Goal: Task Accomplishment & Management: Complete application form

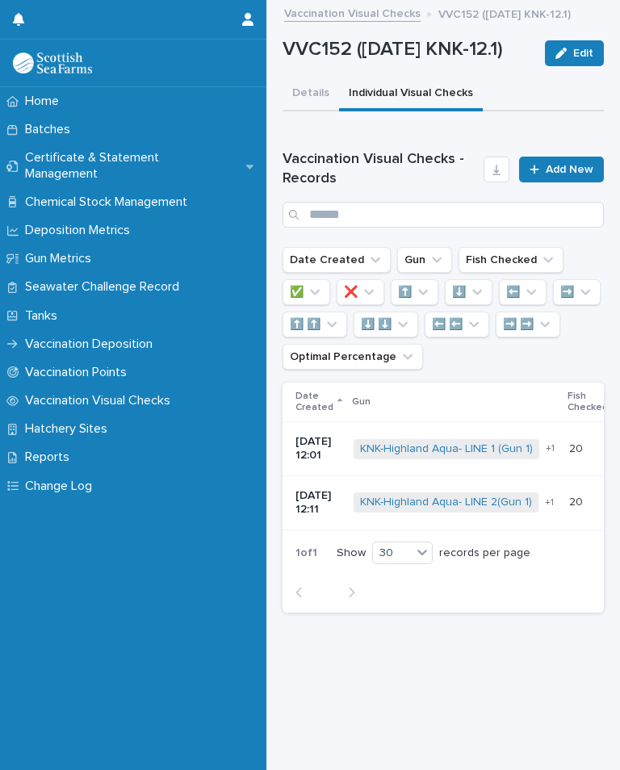
click at [568, 175] on span "Add New" at bounding box center [570, 169] width 48 height 11
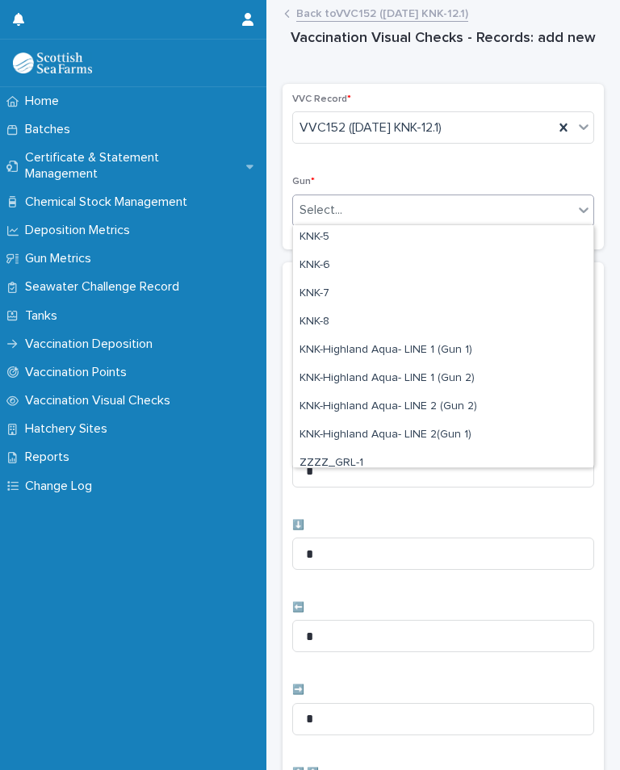
scroll to position [410, 0]
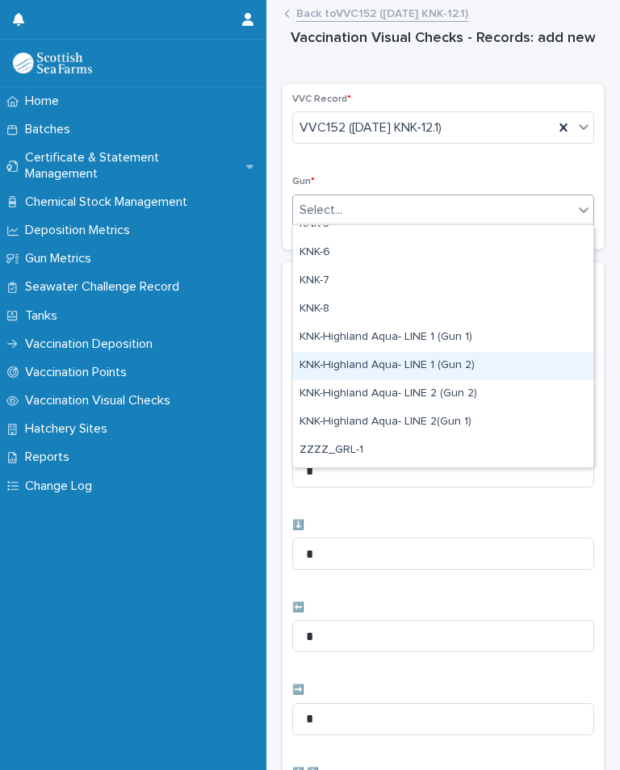
click at [427, 374] on div "KNK-Highland Aqua- LINE 1 (Gun 2)" at bounding box center [443, 366] width 300 height 28
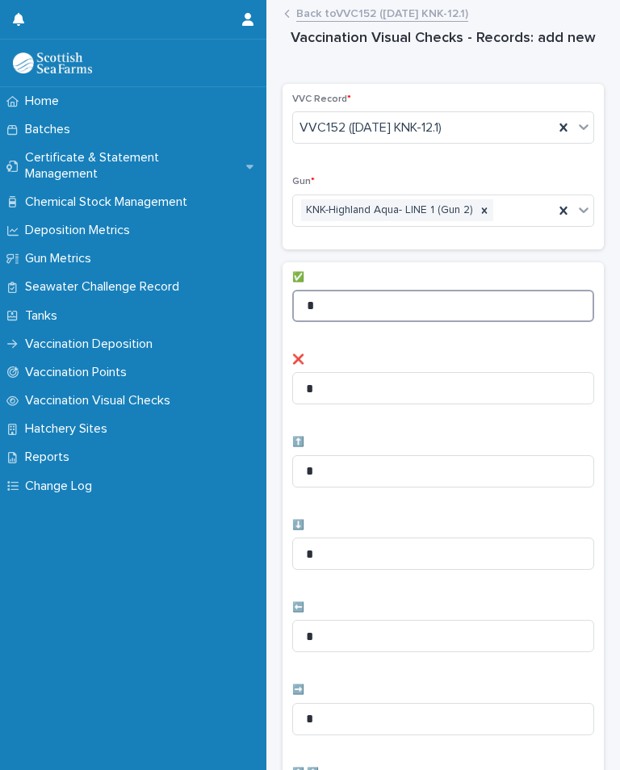
click at [401, 309] on input "*" at bounding box center [443, 306] width 302 height 32
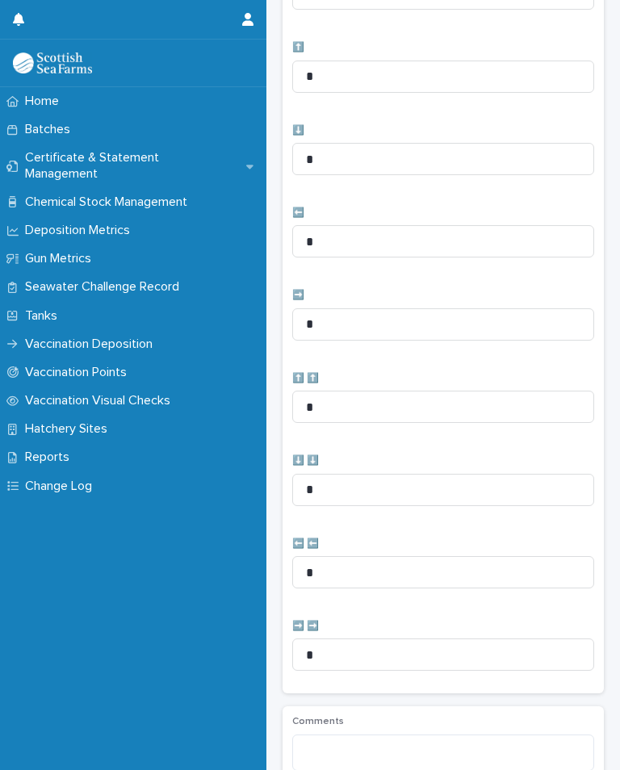
scroll to position [412, 0]
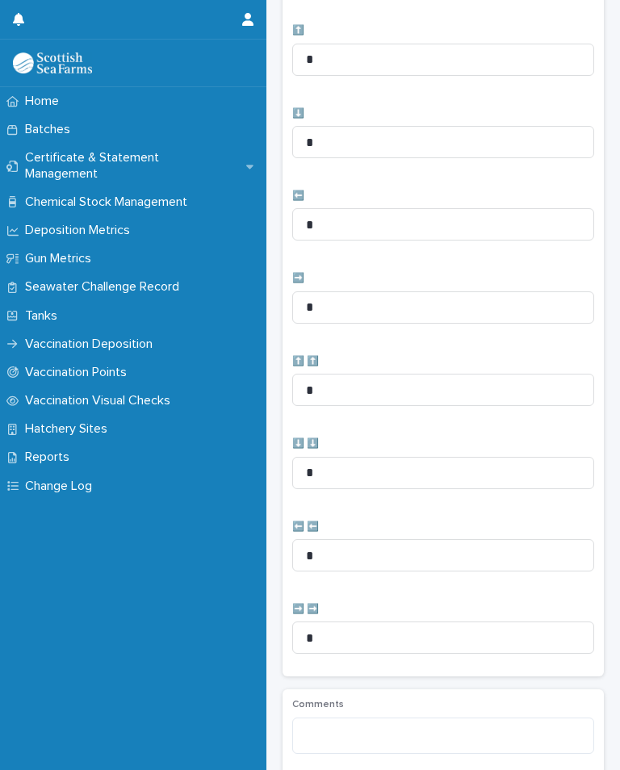
type input "*"
click at [377, 211] on input "*" at bounding box center [443, 224] width 302 height 32
click at [448, 228] on input "*" at bounding box center [443, 224] width 302 height 32
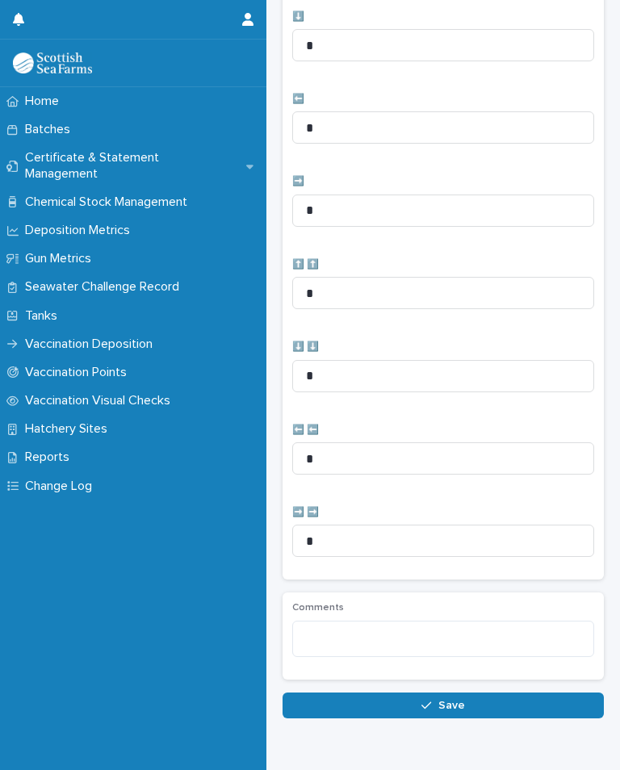
scroll to position [507, 0]
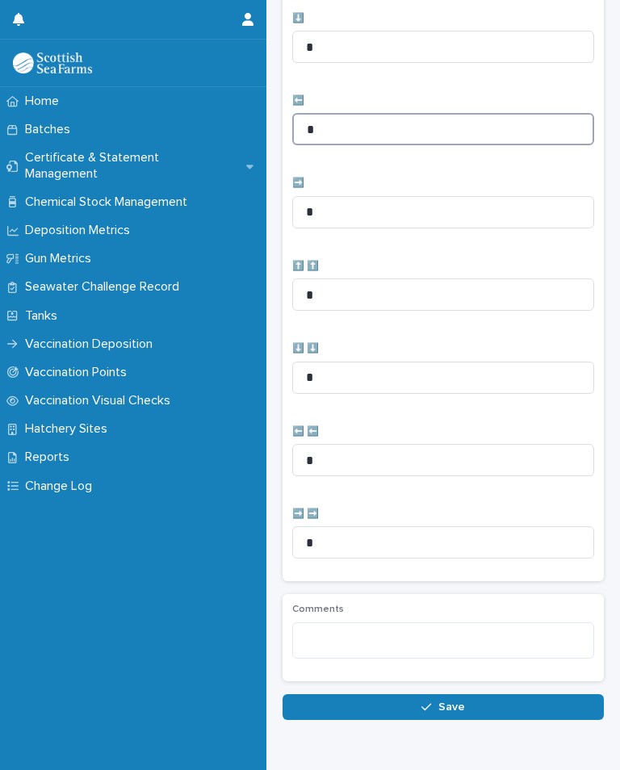
type input "*"
click at [396, 698] on button "Save" at bounding box center [443, 707] width 321 height 26
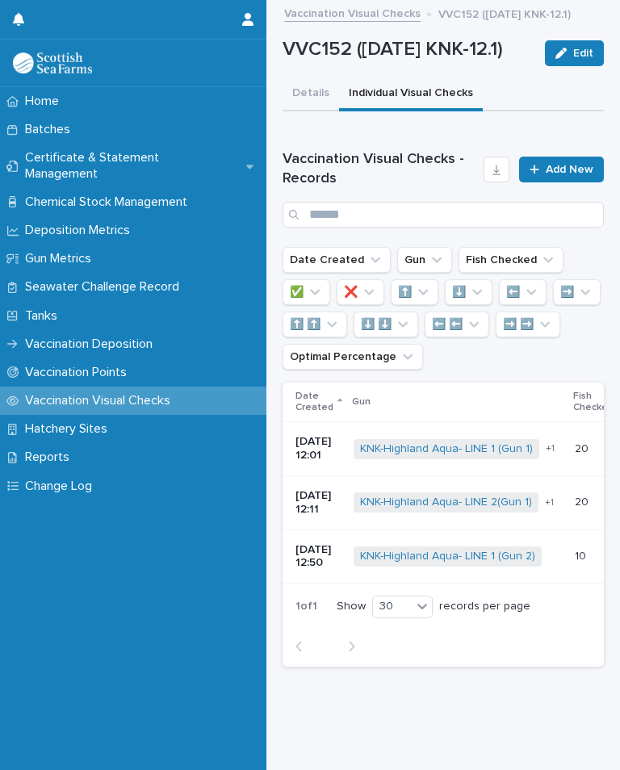
click at [586, 175] on span "Add New" at bounding box center [570, 169] width 48 height 11
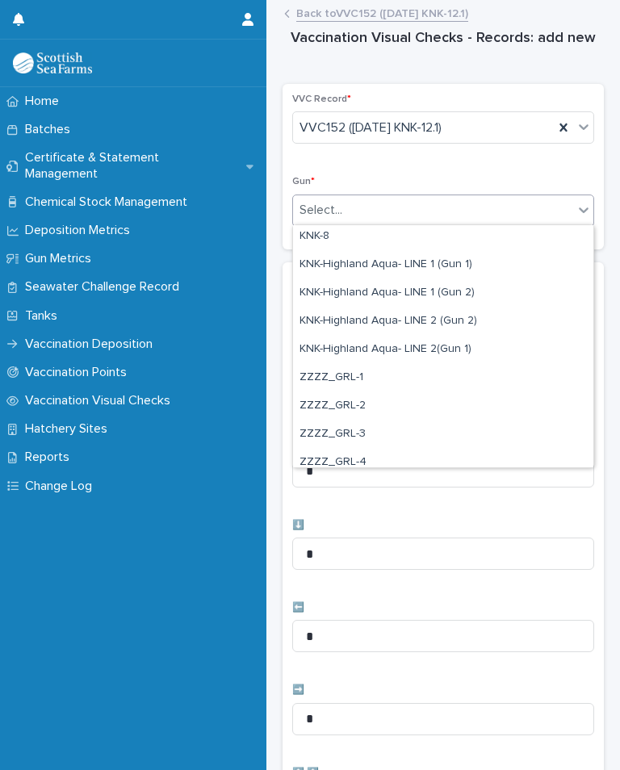
scroll to position [487, 0]
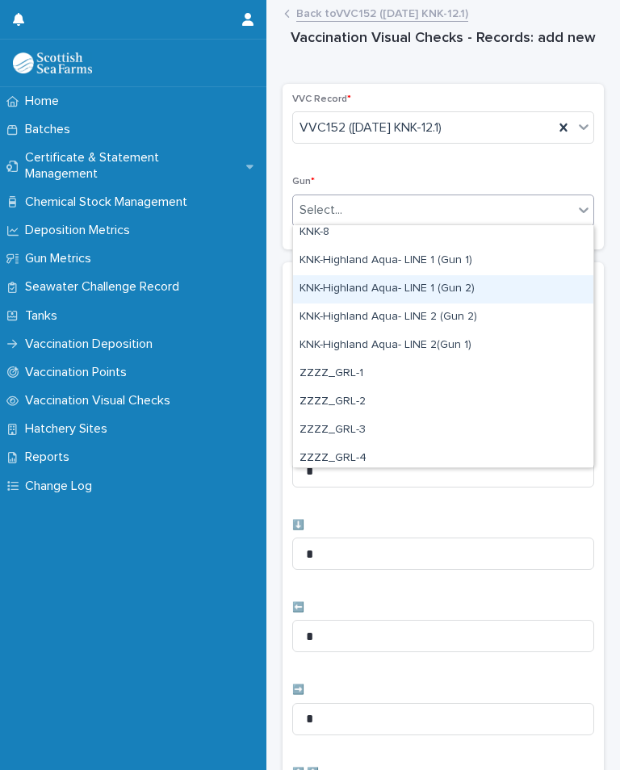
click at [449, 291] on div "KNK-Highland Aqua- LINE 1 (Gun 2)" at bounding box center [443, 289] width 300 height 28
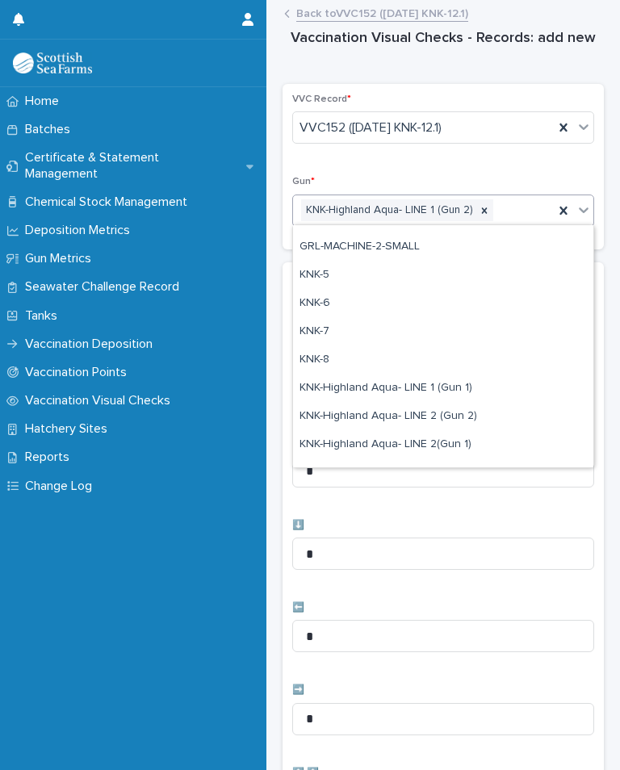
scroll to position [376, 0]
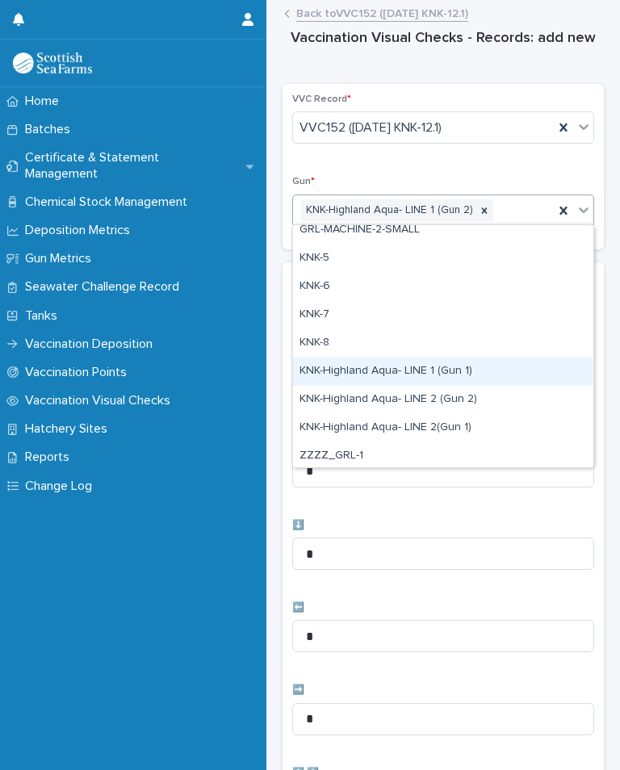
click at [451, 375] on div "KNK-Highland Aqua- LINE 1 (Gun 1)" at bounding box center [443, 372] width 300 height 28
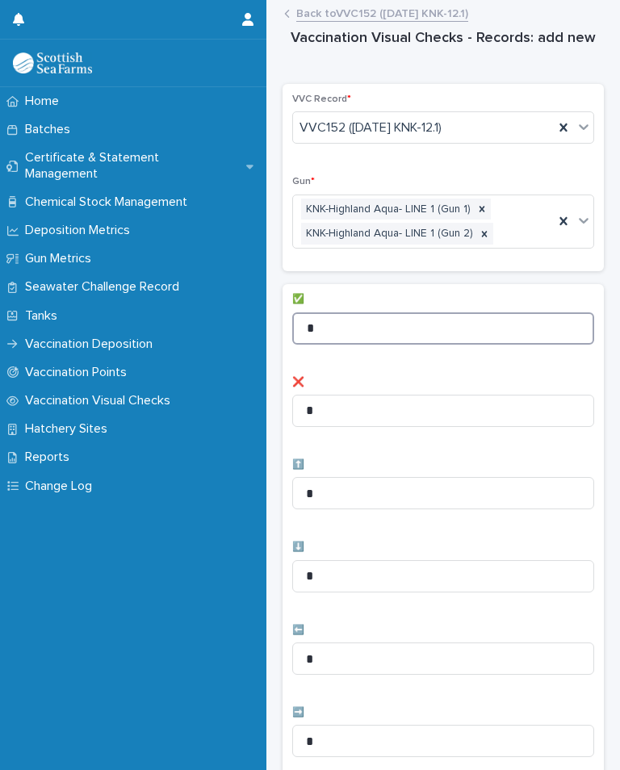
click at [433, 324] on input "*" at bounding box center [443, 328] width 302 height 32
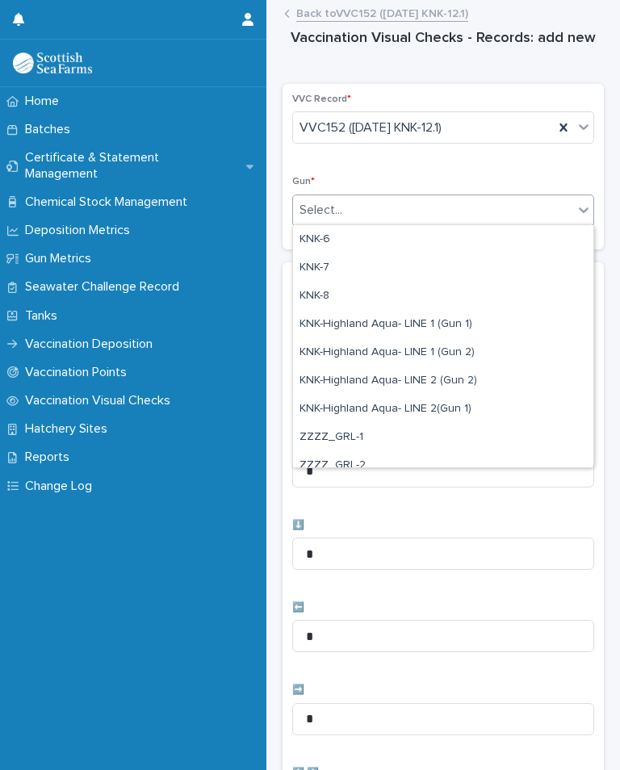
scroll to position [445, 0]
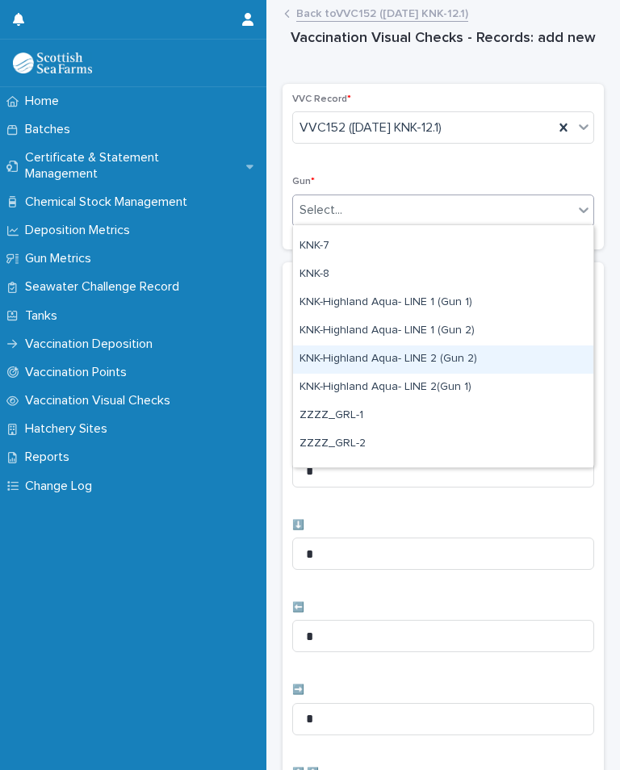
click at [468, 358] on div "KNK-Highland Aqua- LINE 2 (Gun 2)" at bounding box center [443, 359] width 300 height 28
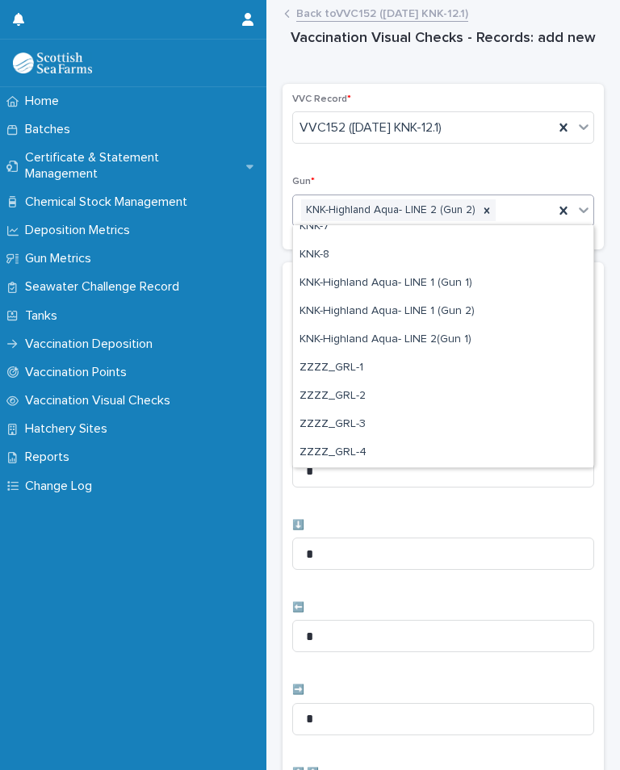
scroll to position [464, 0]
click at [418, 338] on div "✅ ❌ * ⬆️ * ⬇️ * ⬅️ * ➡️ * ⬆️ ⬆️ * ⬇️ ⬇️ * ⬅️ ⬅️ * ➡️ ➡️ *" at bounding box center [443, 675] width 302 height 807
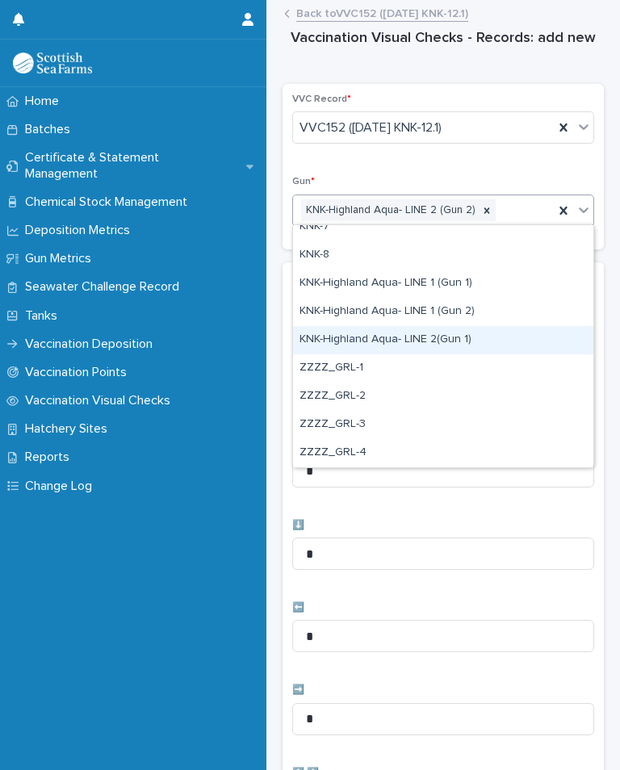
click at [418, 336] on div "KNK-Highland Aqua- LINE 2(Gun 1)" at bounding box center [443, 340] width 300 height 28
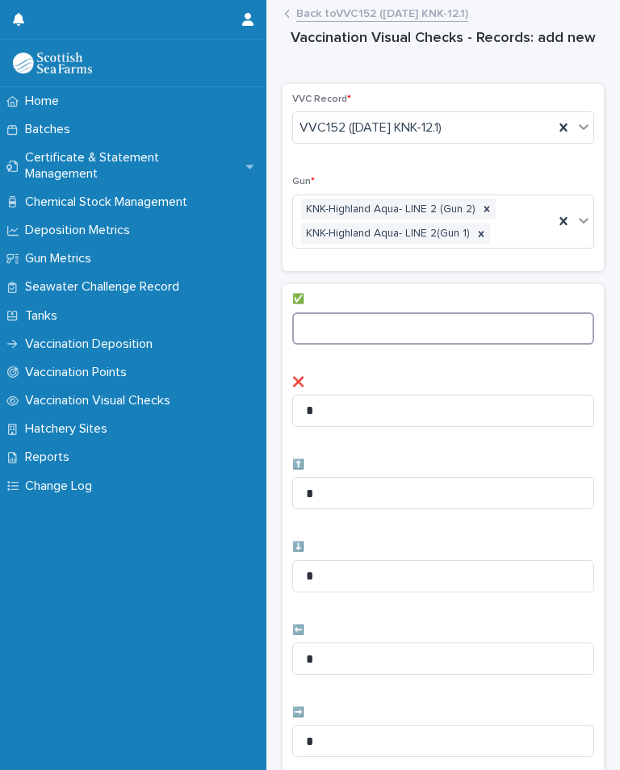
click at [383, 317] on input at bounding box center [443, 328] width 302 height 32
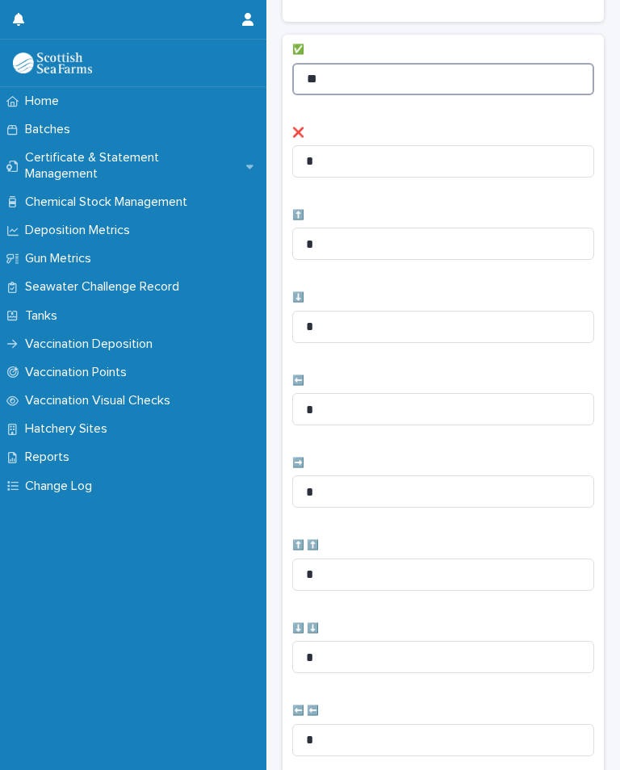
scroll to position [257, 0]
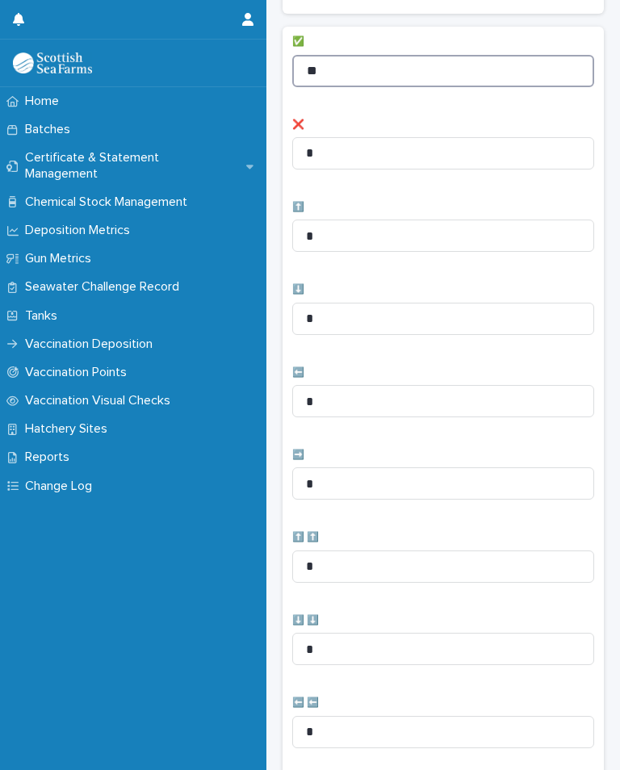
type input "**"
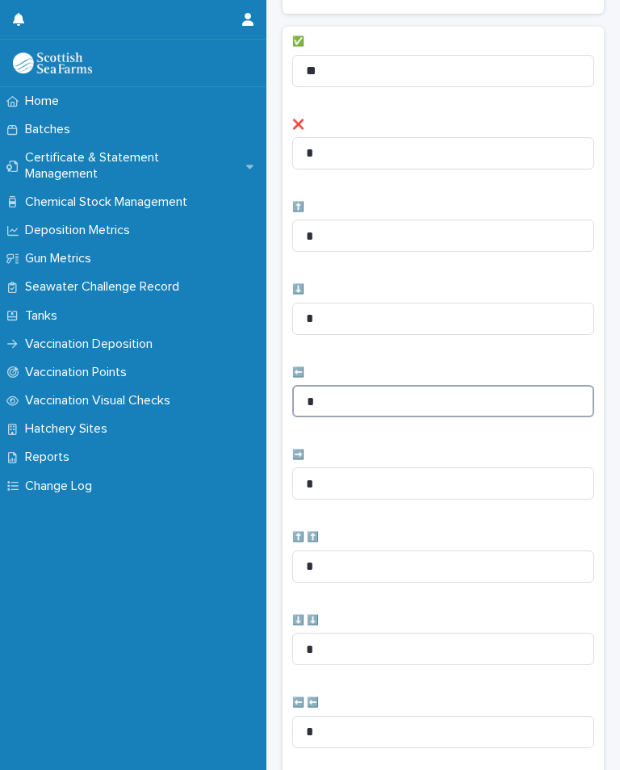
click at [380, 396] on input "*" at bounding box center [443, 401] width 302 height 32
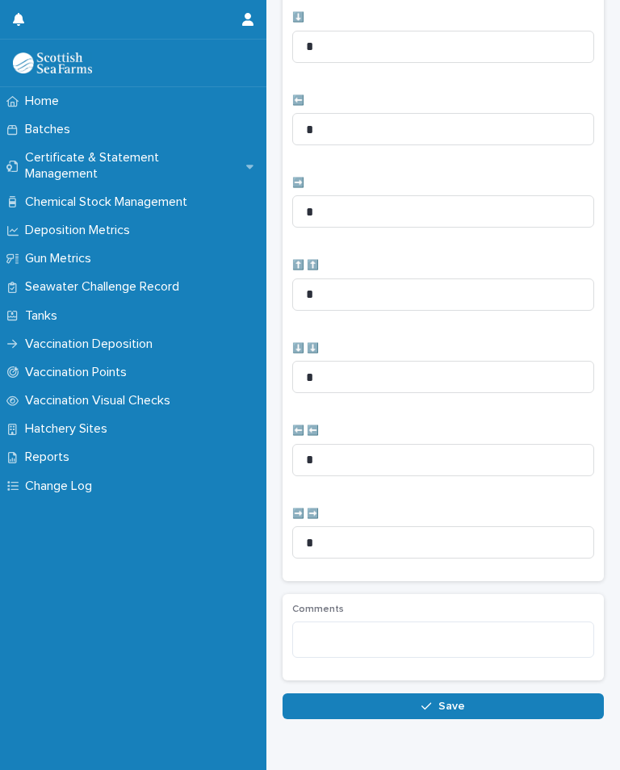
scroll to position [528, 0]
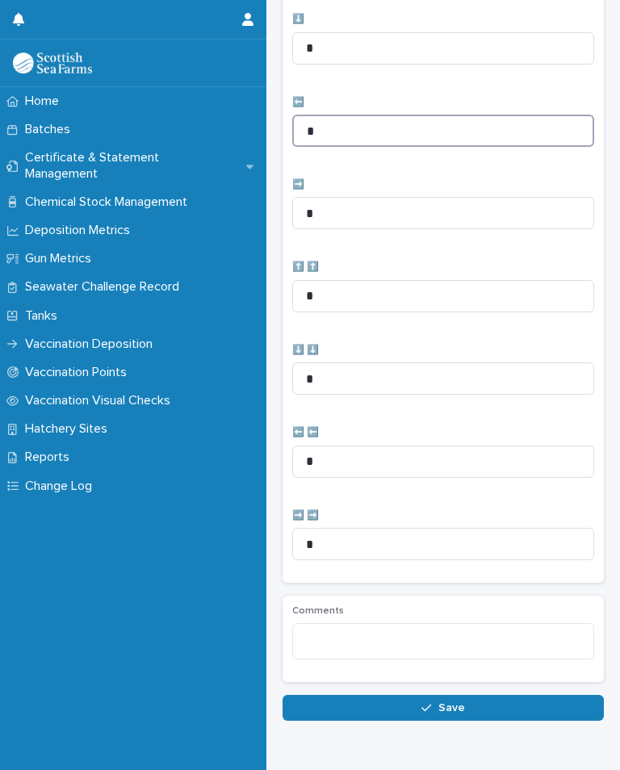
type input "*"
click at [421, 709] on button "Save" at bounding box center [443, 708] width 321 height 26
